Goal: Transaction & Acquisition: Purchase product/service

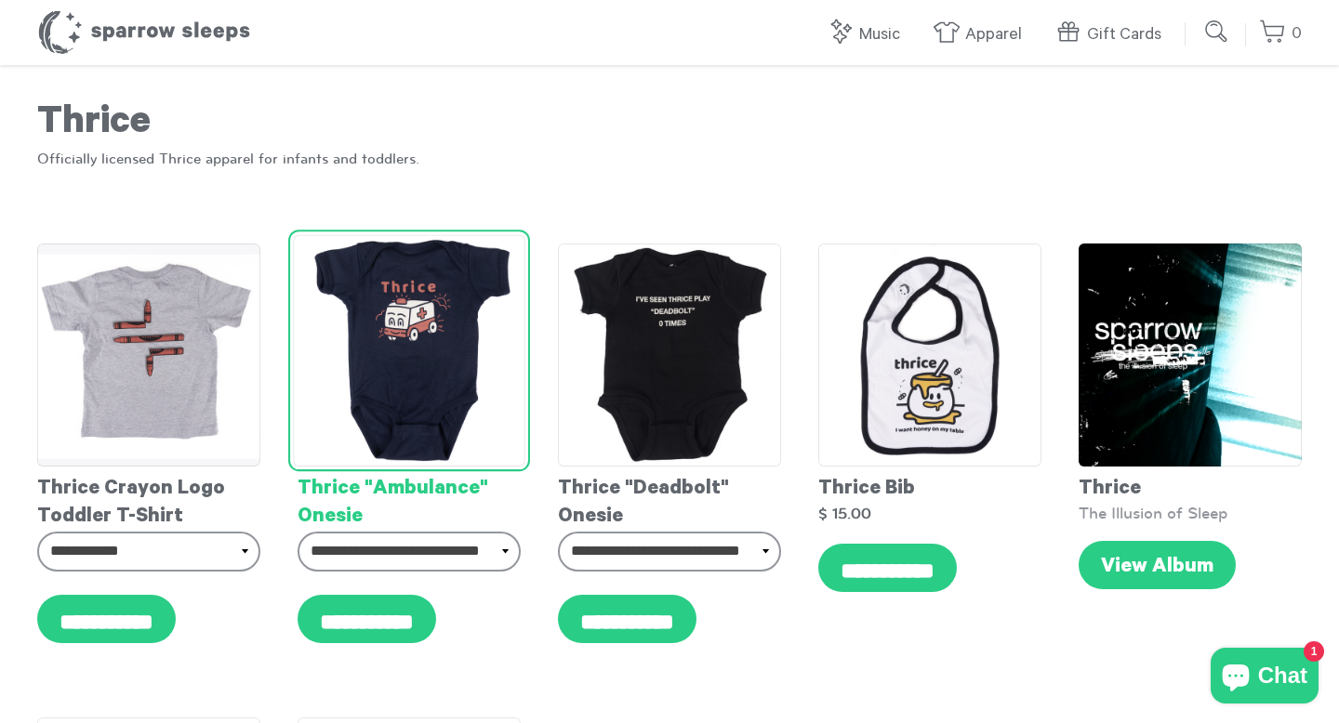
click at [435, 338] on img at bounding box center [409, 351] width 232 height 232
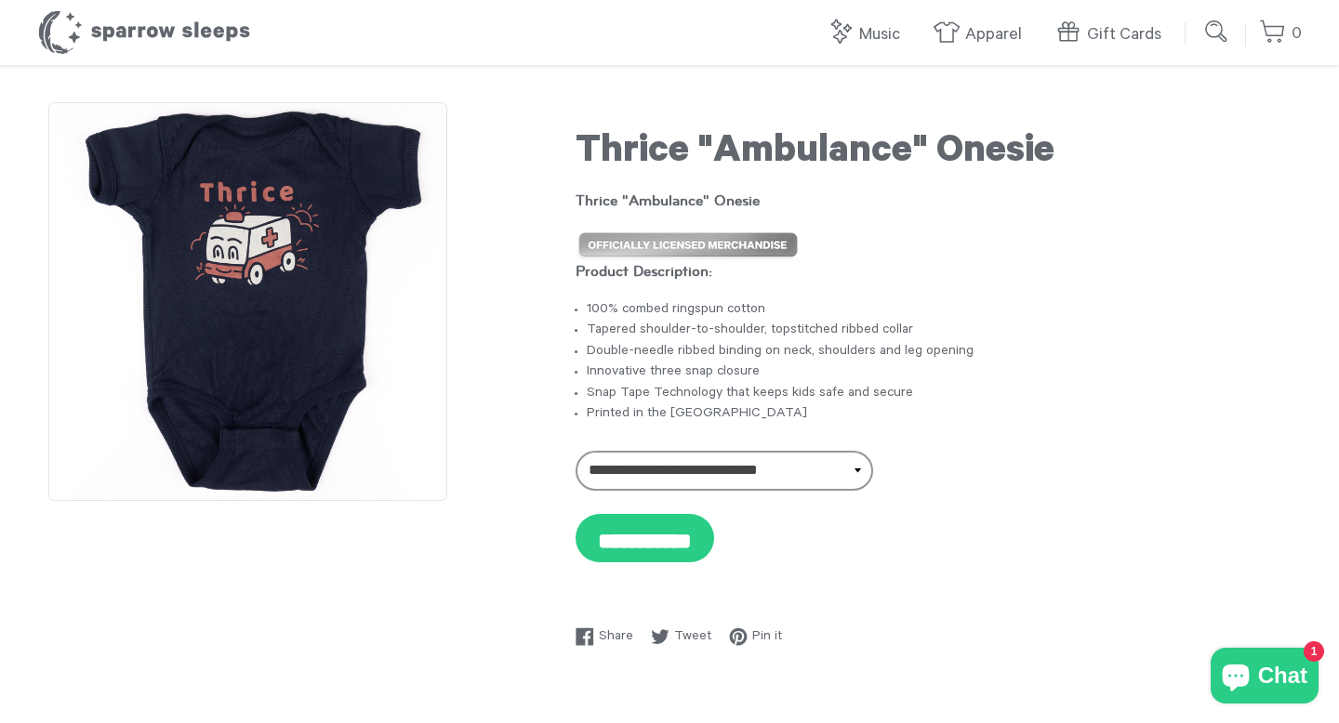
click at [283, 324] on img at bounding box center [247, 301] width 399 height 399
click at [272, 261] on img at bounding box center [247, 301] width 399 height 399
